Goal: Task Accomplishment & Management: Use online tool/utility

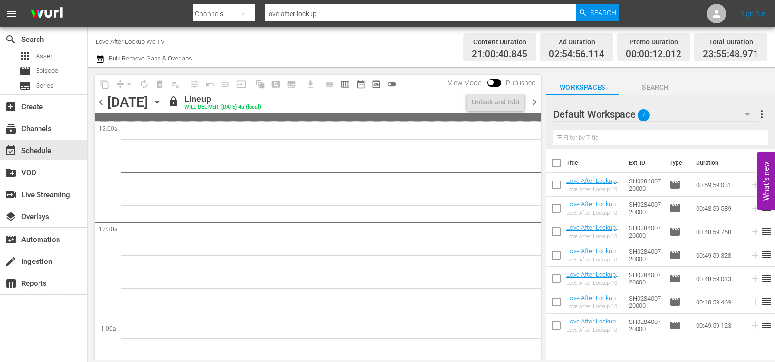
drag, startPoint x: 584, startPoint y: 2, endPoint x: 431, endPoint y: 66, distance: 165.9
click at [431, 66] on div "Channel Title Love After Lockup We TV Bulk Remove Gaps & Overlaps Content Durat…" at bounding box center [431, 47] width 687 height 40
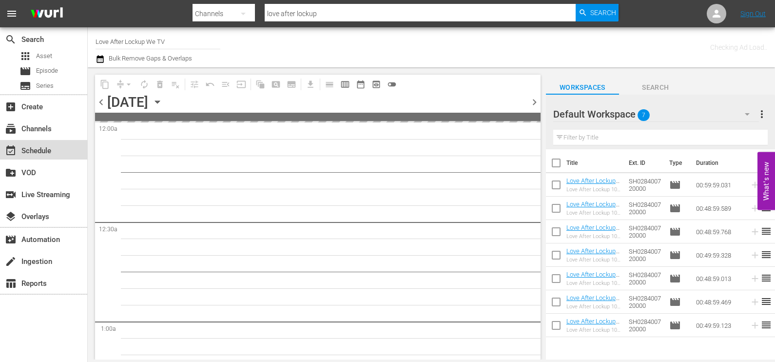
click at [44, 148] on div "event_available Schedule" at bounding box center [27, 149] width 55 height 9
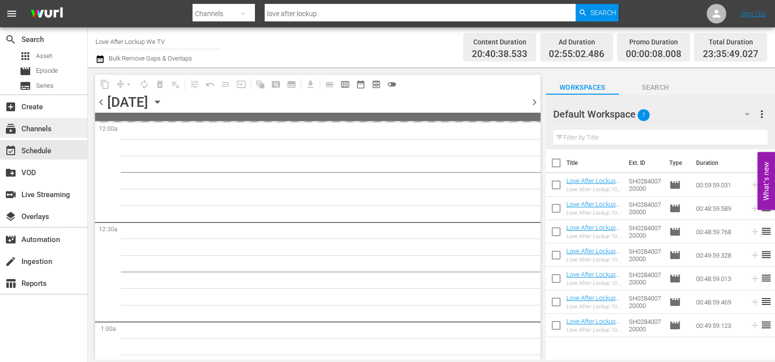
click at [40, 128] on div "subscriptions Channels" at bounding box center [27, 127] width 55 height 9
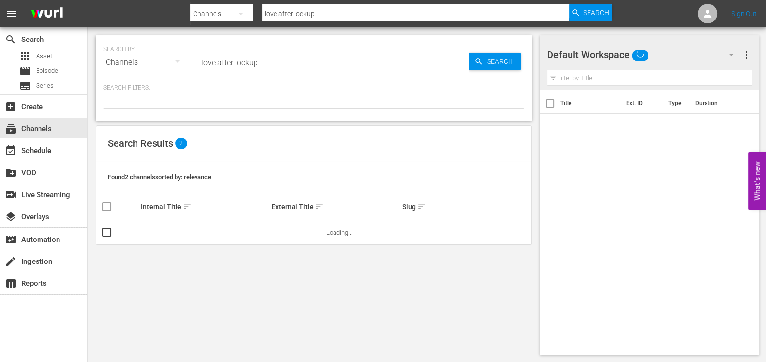
click at [268, 62] on input "love after lockup" at bounding box center [334, 62] width 270 height 23
click at [198, 103] on div at bounding box center [313, 100] width 421 height 17
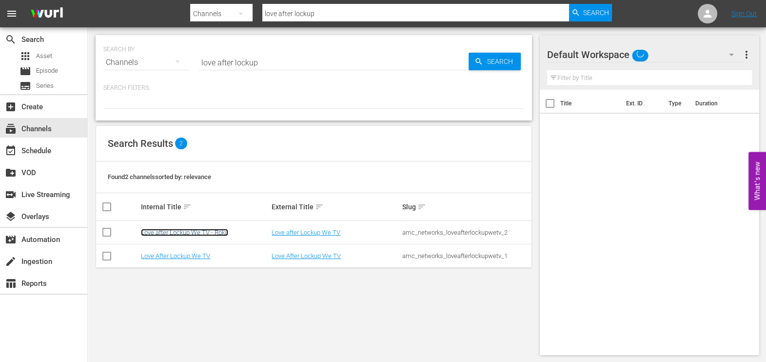
click at [194, 231] on link "Love after Lockup We TV - Roku" at bounding box center [184, 232] width 87 height 7
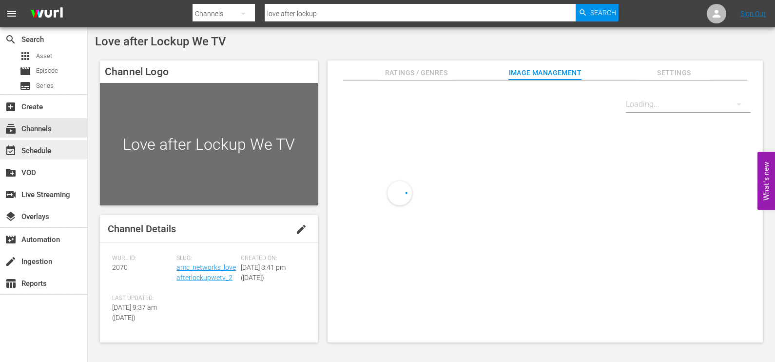
click at [47, 150] on div "event_available Schedule" at bounding box center [27, 149] width 55 height 9
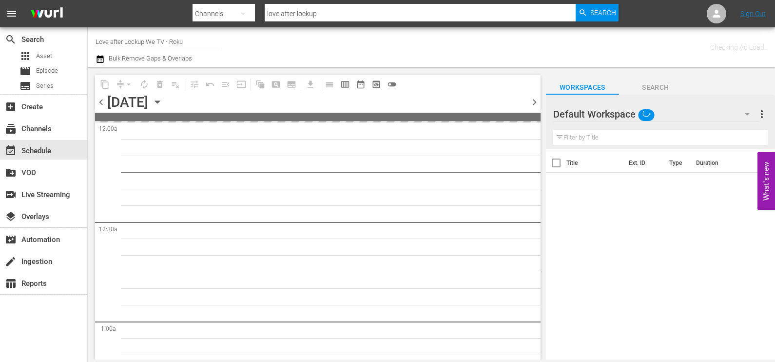
click at [533, 102] on span "chevron_right" at bounding box center [534, 102] width 12 height 12
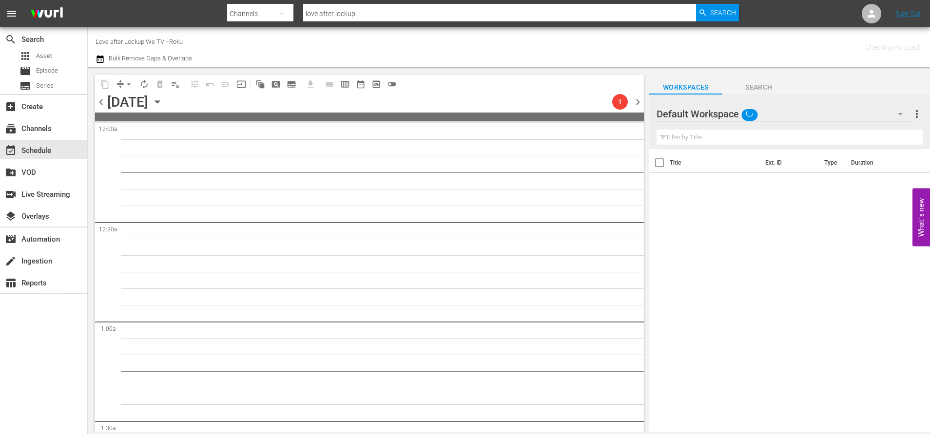
drag, startPoint x: 749, startPoint y: 0, endPoint x: 559, endPoint y: 61, distance: 199.7
click at [559, 61] on div "Checking Ad Load.." at bounding box center [734, 47] width 376 height 35
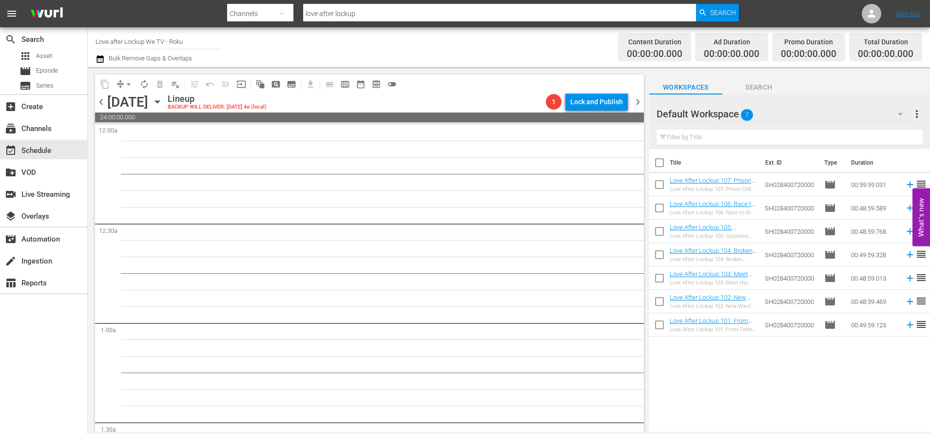
click at [473, 88] on div "content_copy compress arrow_drop_down autorenew_outlined delete_forever_outline…" at bounding box center [369, 84] width 549 height 19
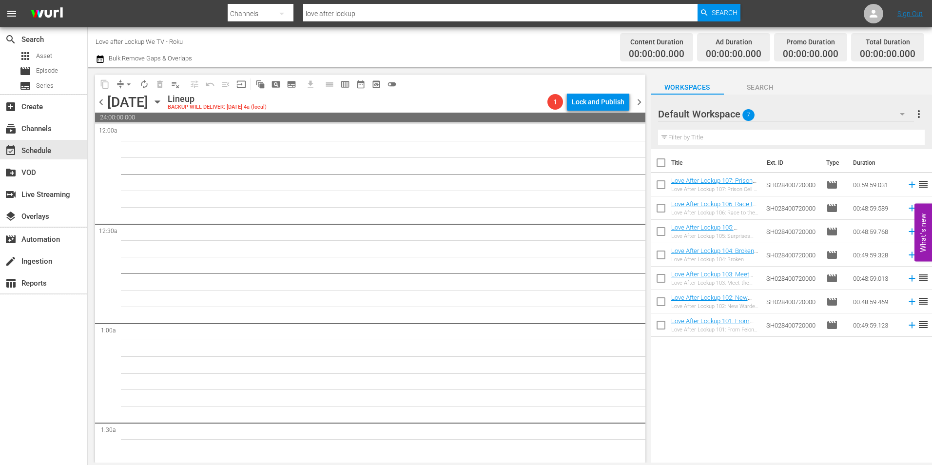
drag, startPoint x: 1357, startPoint y: 0, endPoint x: 569, endPoint y: 59, distance: 790.0
click at [569, 59] on div "Content Duration 00:00:00.000 Ad Duration 00:00:00.000 Promo Duration 00:00:00.…" at bounding box center [735, 47] width 377 height 35
